Goal: Task Accomplishment & Management: Complete application form

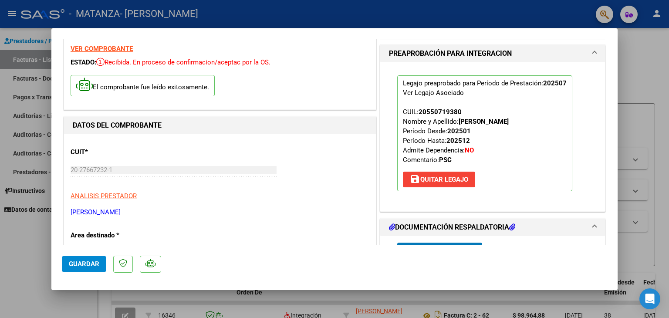
scroll to position [261, 0]
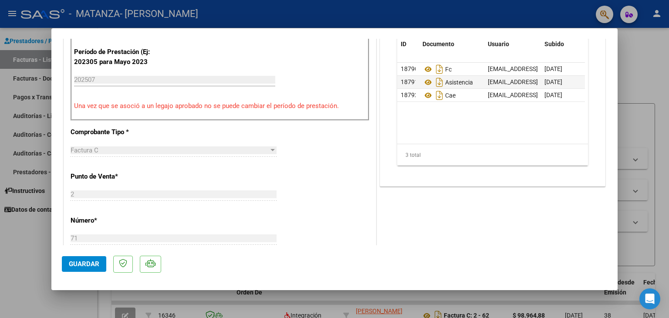
click at [92, 262] on span "Guardar" at bounding box center [84, 264] width 30 height 8
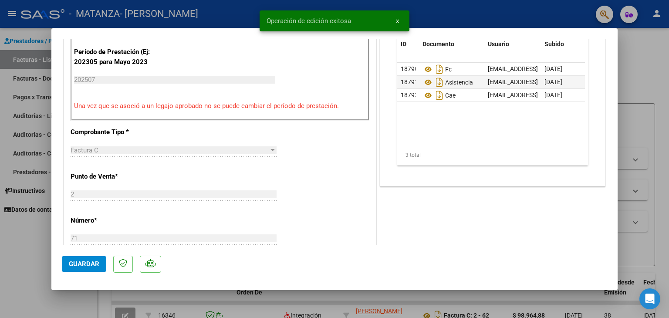
click at [660, 69] on div at bounding box center [334, 159] width 669 height 318
type input "$ 0,00"
